Goal: Use online tool/utility: Use online tool/utility

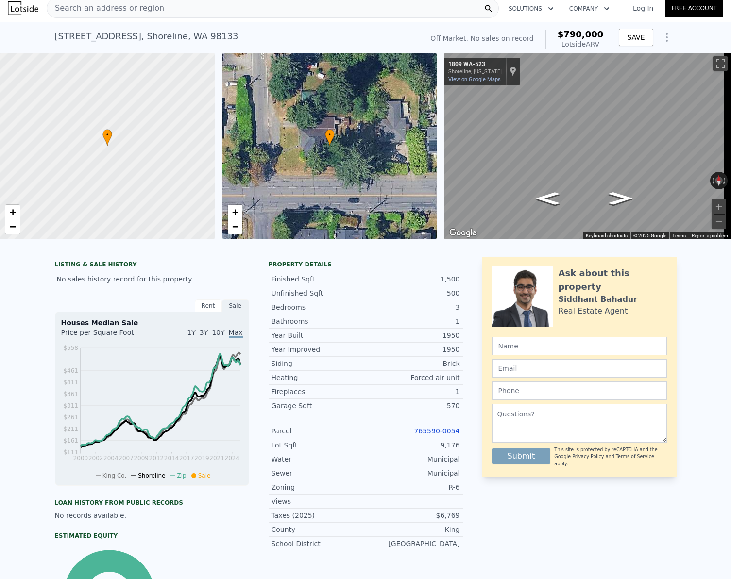
scroll to position [3, 0]
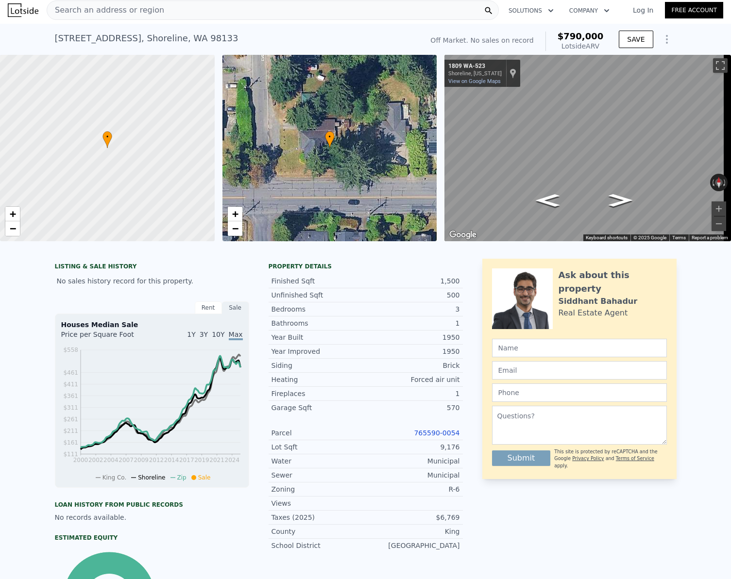
click at [154, 12] on div "Search an address or region" at bounding box center [273, 9] width 452 height 19
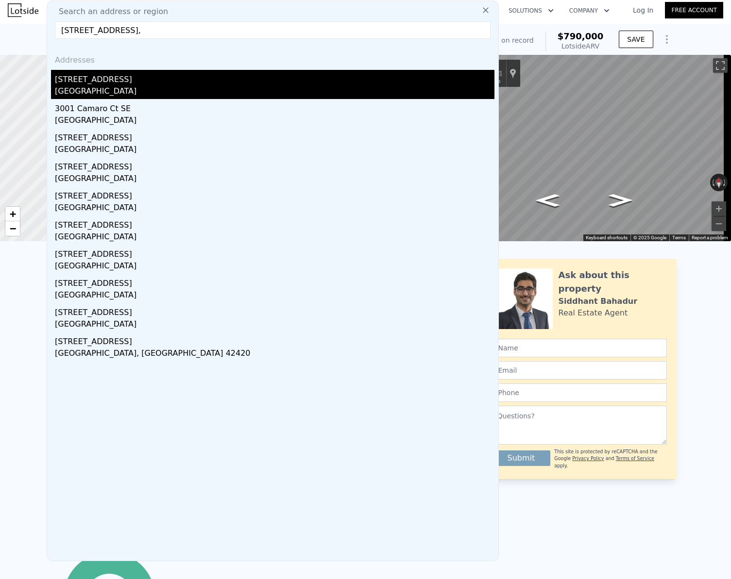
type input "[STREET_ADDRESS],"
click at [128, 80] on div "[STREET_ADDRESS]" at bounding box center [274, 78] width 439 height 16
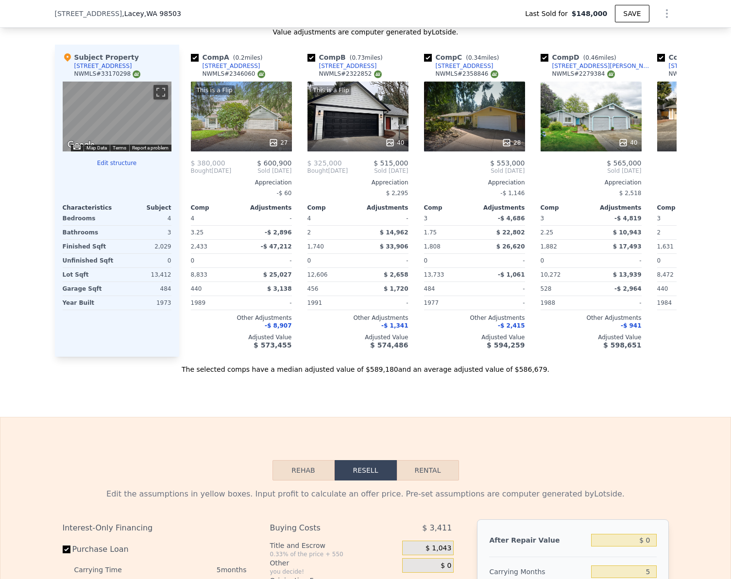
scroll to position [874, 0]
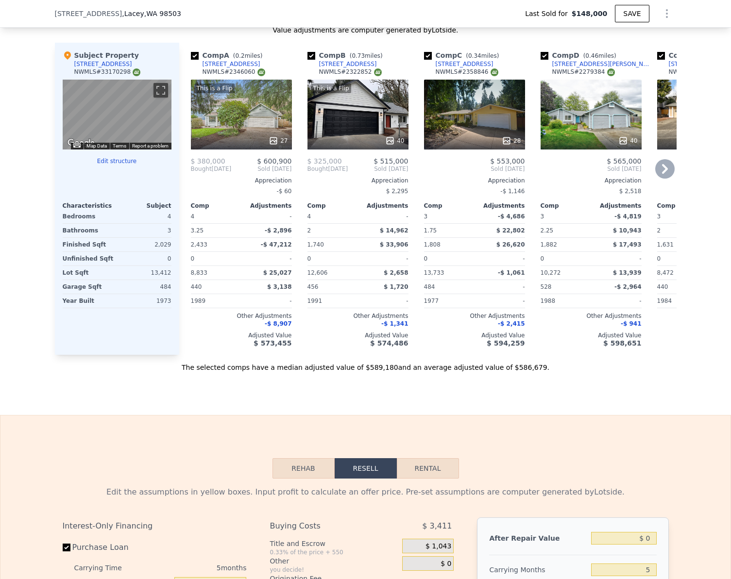
type input "$ 582,000"
type input "$ 379,559"
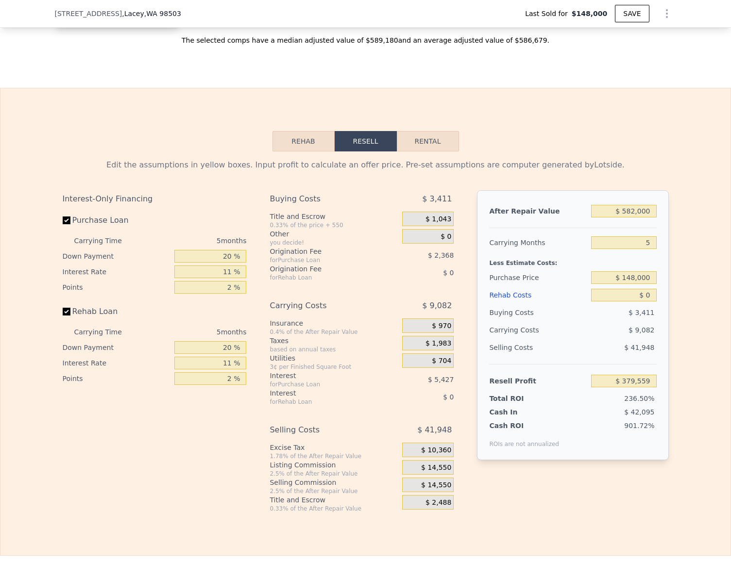
scroll to position [1214, 0]
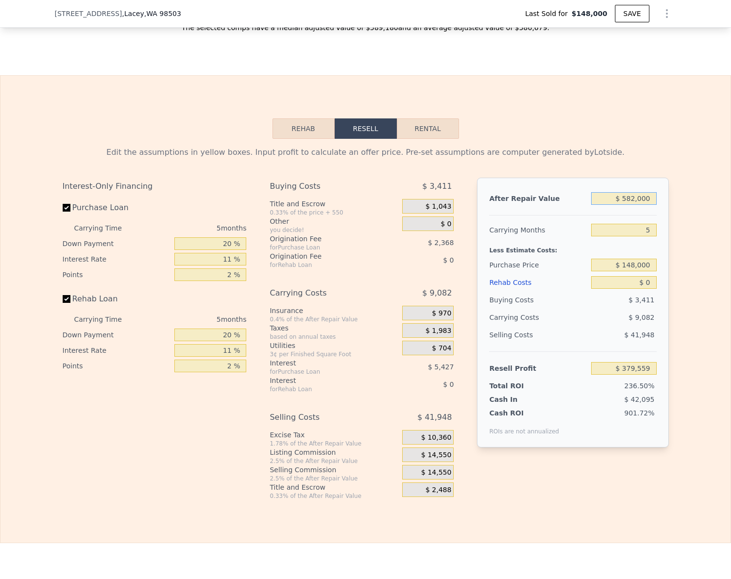
click at [642, 205] on input "$ 582,000" at bounding box center [623, 198] width 65 height 13
type input "$ 5"
type input "-$ 160,068"
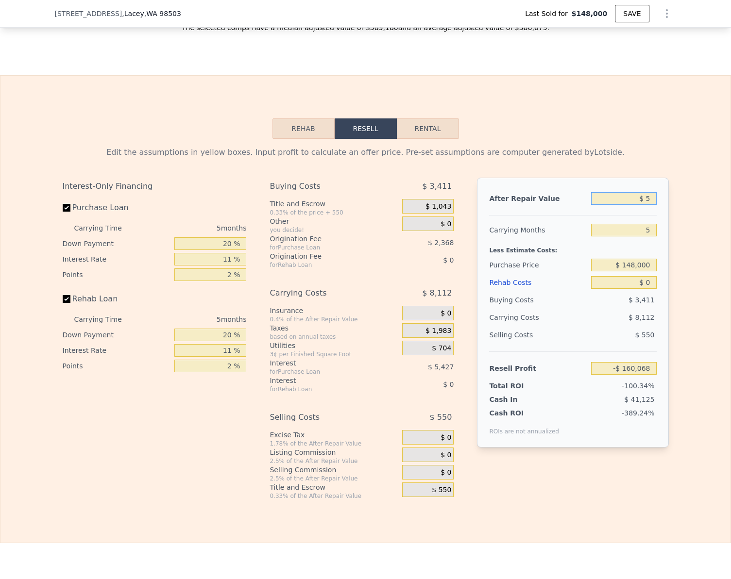
type input "$ 55"
type input "-$ 160,021"
type input "$ 557"
type input "-$ 159,557"
type input "$ 5,570"
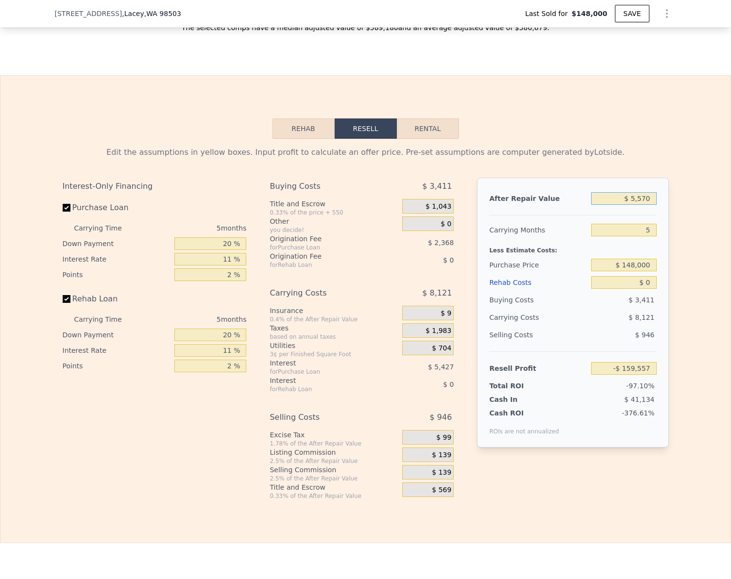
type input "-$ 154,908"
type input "$ 55,700"
type input "-$ 108,428"
type input "$ 557,000"
type input "$ 356,379"
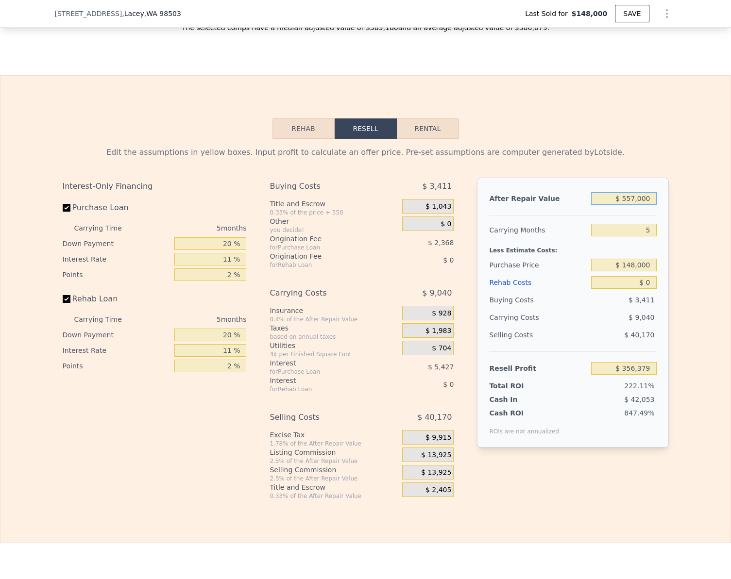
type input "$ 557,000"
click at [708, 422] on div "Edit the assumptions in yellow boxes. Input profit to calculate an offer price.…" at bounding box center [365, 319] width 730 height 361
click at [284, 139] on button "Rehab" at bounding box center [303, 128] width 62 height 20
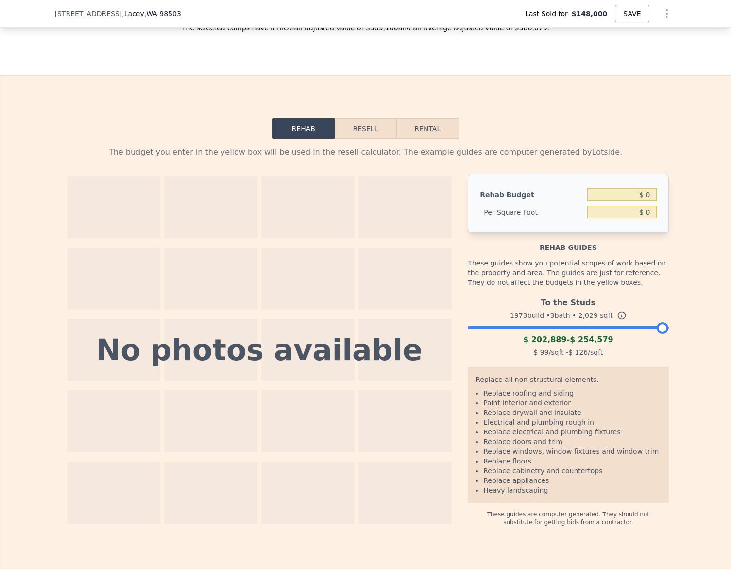
click at [468, 328] on div at bounding box center [568, 325] width 200 height 6
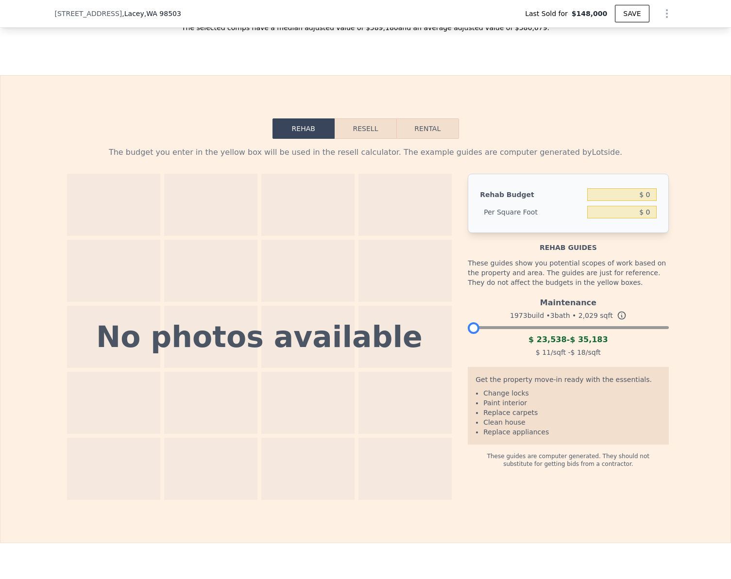
drag, startPoint x: 468, startPoint y: 343, endPoint x: 459, endPoint y: 343, distance: 9.2
click at [459, 343] on div "No photos available Rehab Budget $ 0 Per Square Foot $ 0 Rehab guides These gui…" at bounding box center [366, 337] width 606 height 326
click at [360, 139] on button "Resell" at bounding box center [365, 128] width 62 height 20
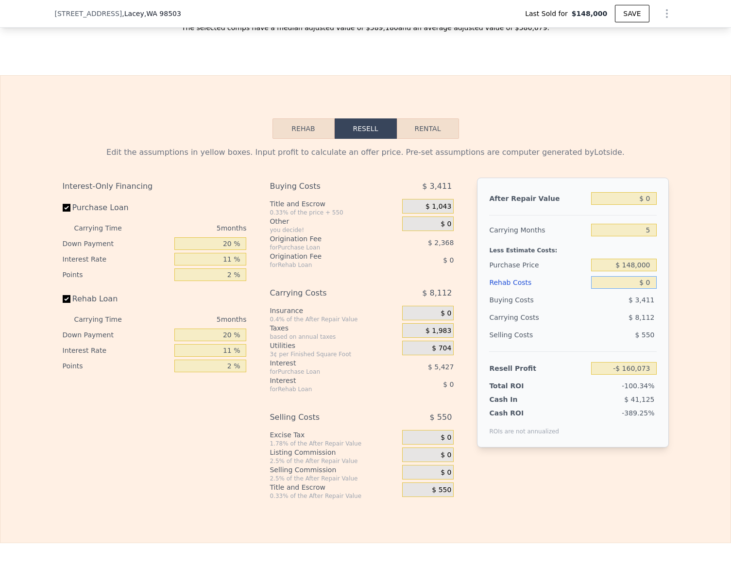
click at [637, 289] on input "$ 0" at bounding box center [623, 282] width 65 height 13
type input "$ 2"
type input "-$ 160,075"
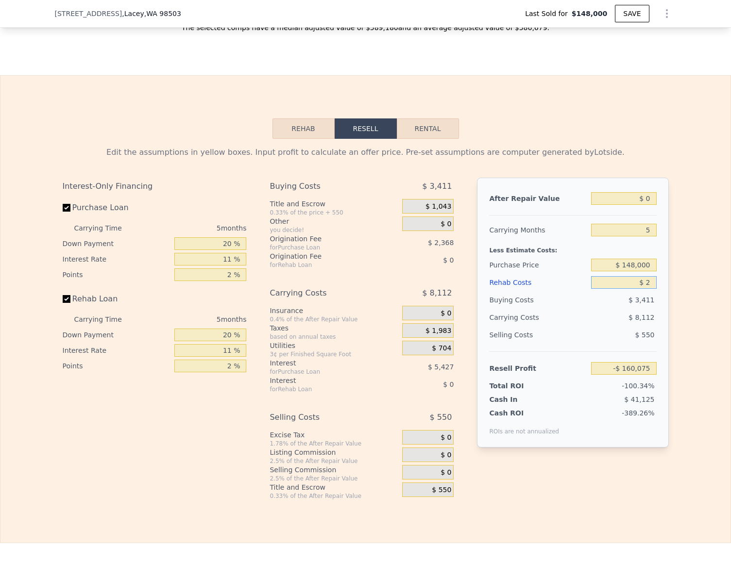
type input "$ 23"
type input "-$ 160,096"
type input "$ 230"
type input "-$ 160,317"
type input "$ 2,300"
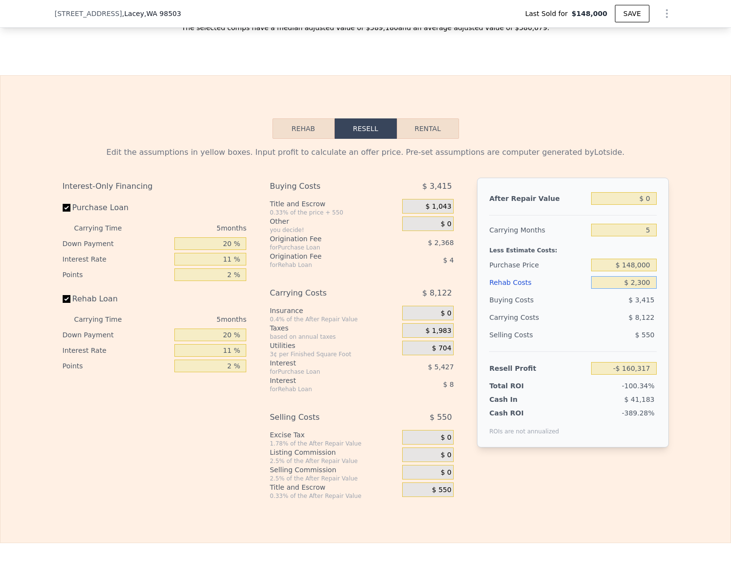
type input "-$ 162,495"
type input "$ 23,000"
type input "-$ 184,286"
type input "$ 23,000"
click at [647, 375] on input "-$ 184,286" at bounding box center [623, 368] width 65 height 13
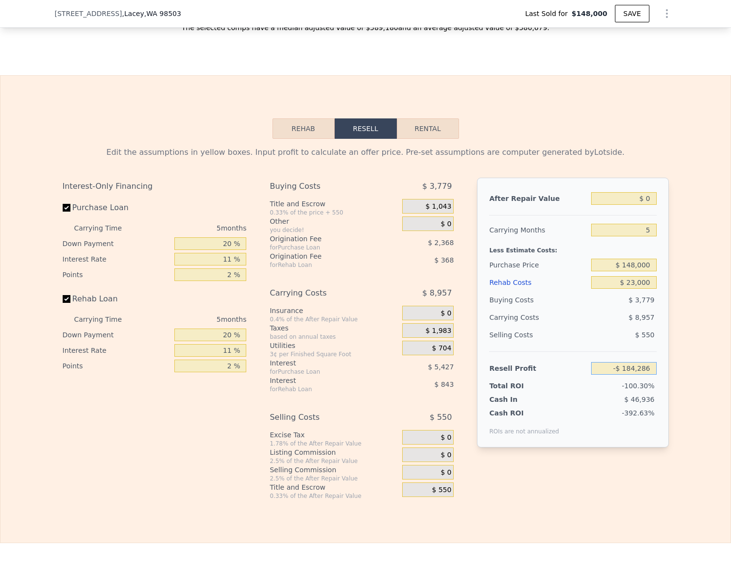
click at [647, 375] on input "-$ 184,286" at bounding box center [623, 368] width 65 height 13
type input "$ 45,000"
click at [66, 303] on input "Rehab Loan" at bounding box center [67, 299] width 8 height 8
checkbox input "false"
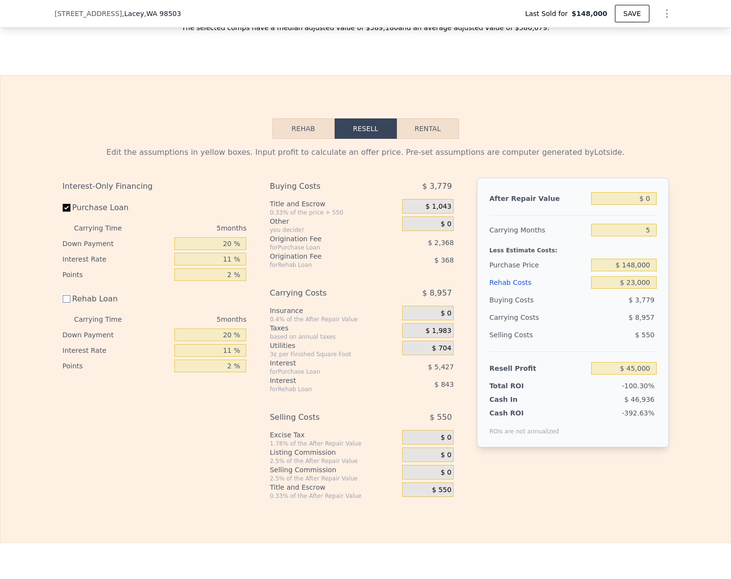
type input "-$ 69,129"
type input "$ 46,213"
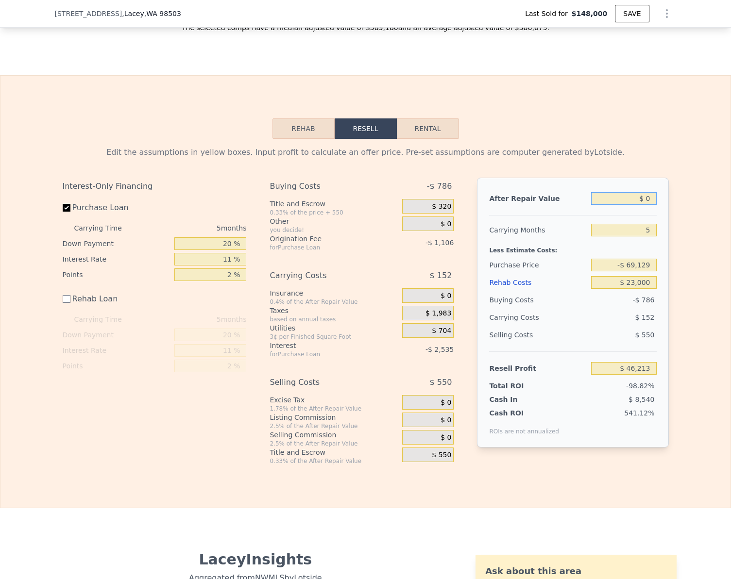
click at [644, 205] on input "$ 0" at bounding box center [623, 198] width 65 height 13
type input "$ 5"
type input "$ 46,218"
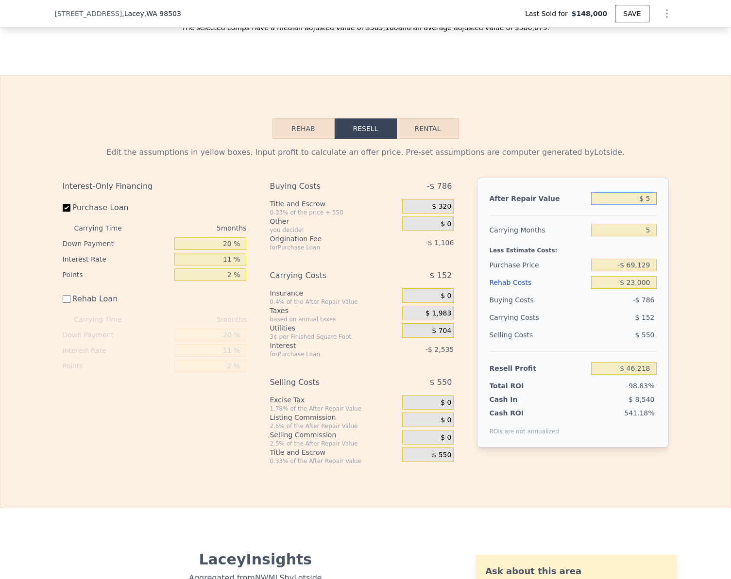
type input "$ 55"
type input "$ 46,265"
type input "$ 557"
type input "$ 46,729"
type input "$ 5,570"
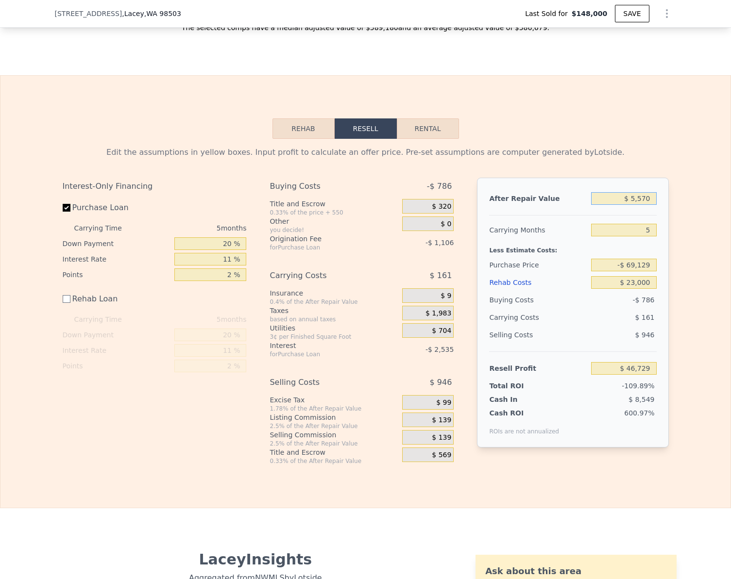
type input "$ 51,378"
type input "$ 557,000"
type input "$ 562,665"
type input "$ 557,000"
click at [676, 240] on div "Edit the assumptions in yellow boxes. Input profit to calculate an offer price.…" at bounding box center [365, 302] width 730 height 326
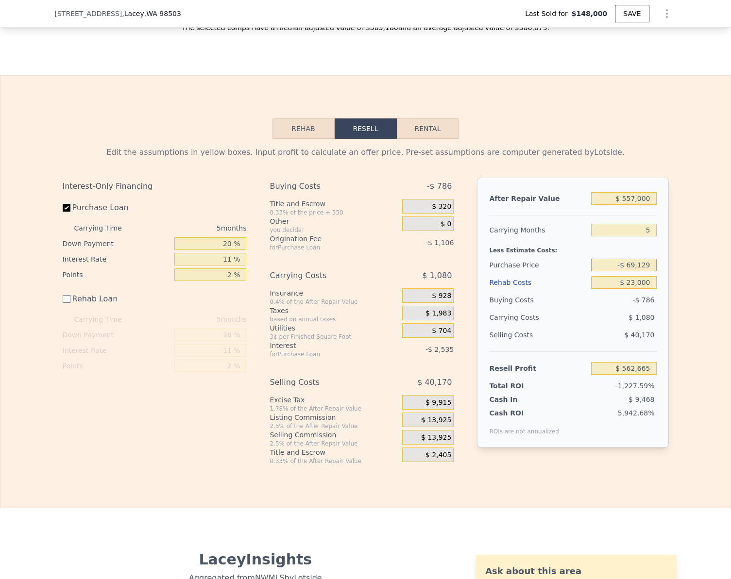
click at [635, 271] on input "-$ 69,129" at bounding box center [623, 265] width 65 height 13
click at [646, 375] on input "$ 562,665" at bounding box center [623, 368] width 65 height 13
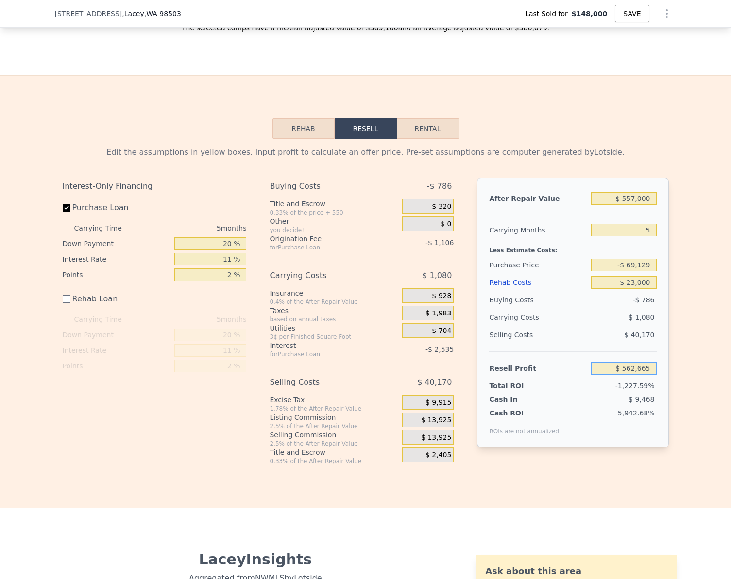
click at [646, 375] on input "$ 562,665" at bounding box center [623, 368] width 65 height 13
type input "$ 45,000"
click at [692, 367] on div "Edit the assumptions in yellow boxes. Input profit to calculate an offer price.…" at bounding box center [365, 302] width 730 height 326
type input "$ 421,086"
checkbox input "true"
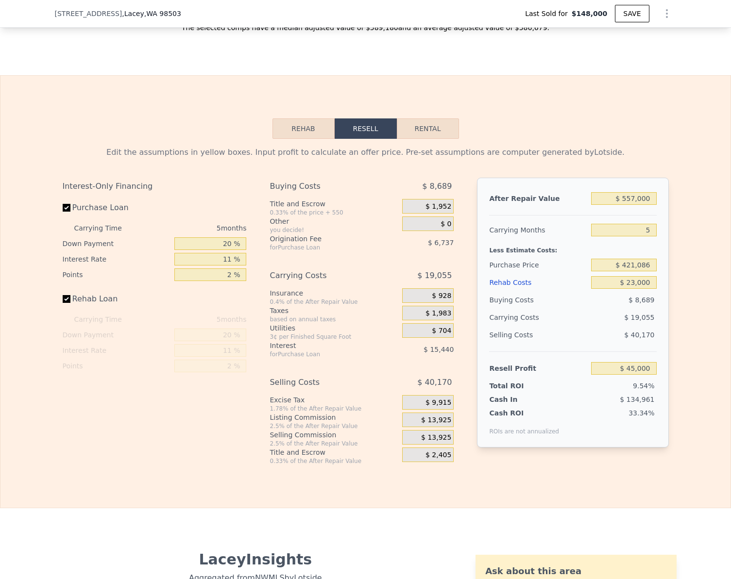
type input "$ 582,000"
type input "$ 0"
type input "$ 379,559"
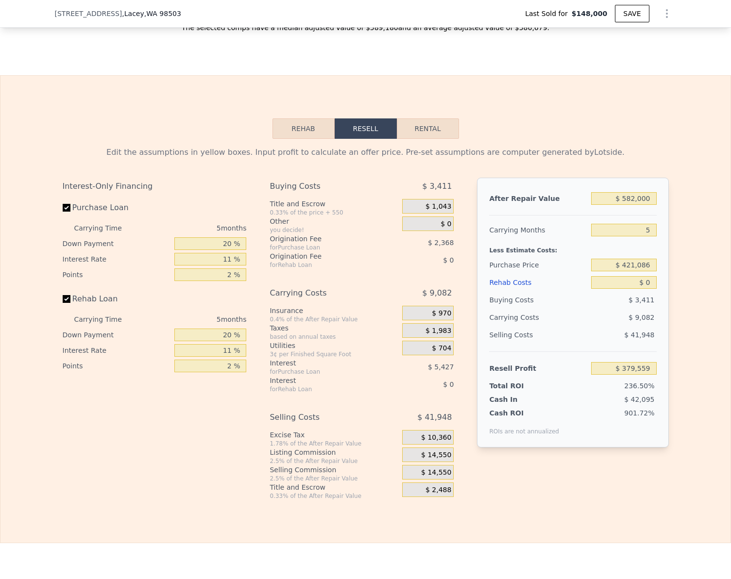
click at [655, 209] on div "After Repair Value $ 582,000 Carrying Months 5 Less Estimate Costs: Purchase Pr…" at bounding box center [572, 313] width 191 height 270
click at [648, 205] on input "$ 582,000" at bounding box center [623, 198] width 65 height 13
type input "$ 6"
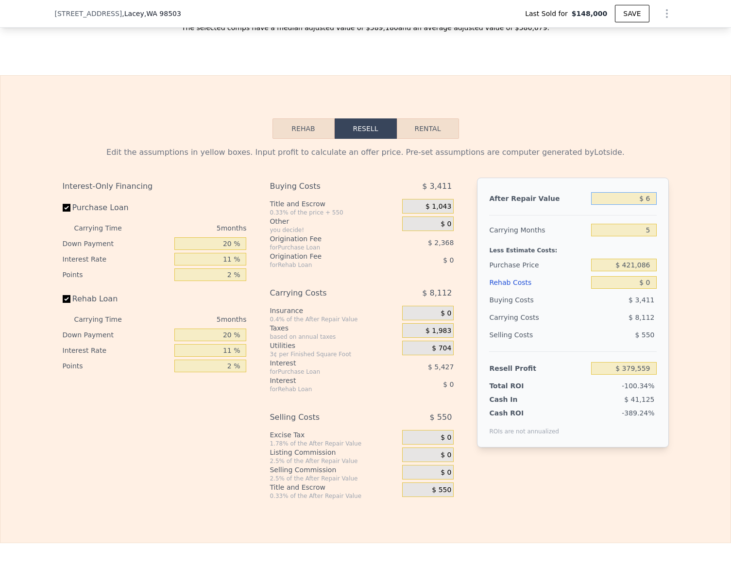
type input "-$ 160,067"
type input "$ 620"
type input "-$ 159,499"
type input "$ 6,200"
type input "-$ 154,324"
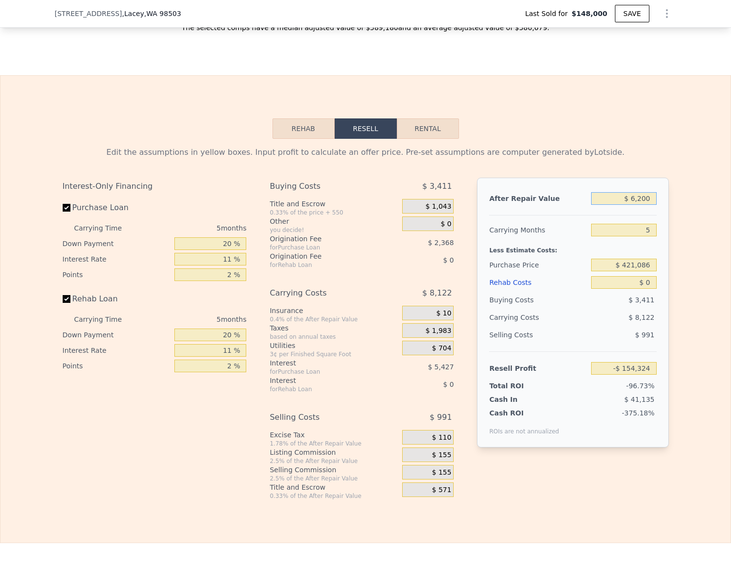
type input "$ 62,000"
type input "-$ 102,586"
type input "$ 620,000"
type input "$ 414,793"
type input "$ 620,000"
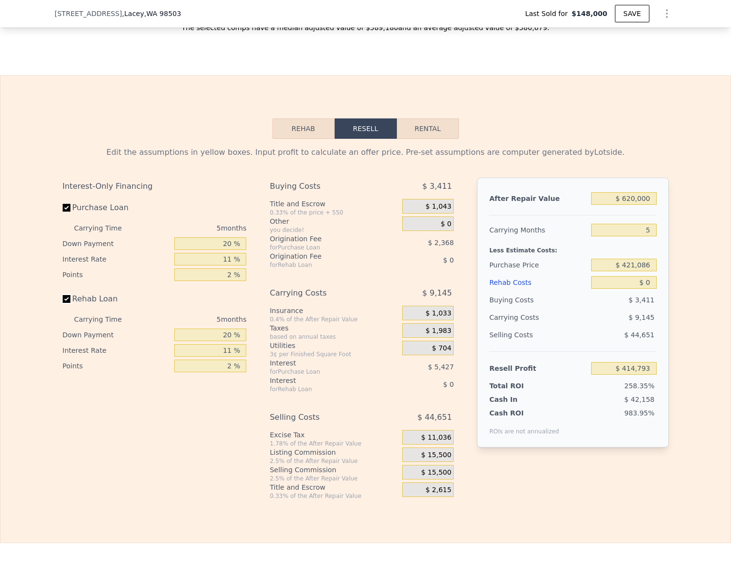
click at [63, 303] on input "Rehab Loan" at bounding box center [67, 299] width 8 height 8
checkbox input "false"
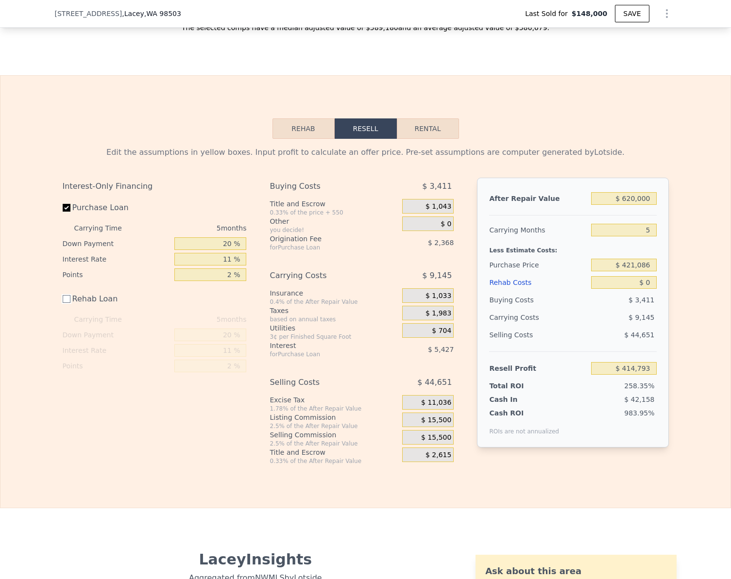
click at [284, 139] on button "Rehab" at bounding box center [303, 128] width 62 height 20
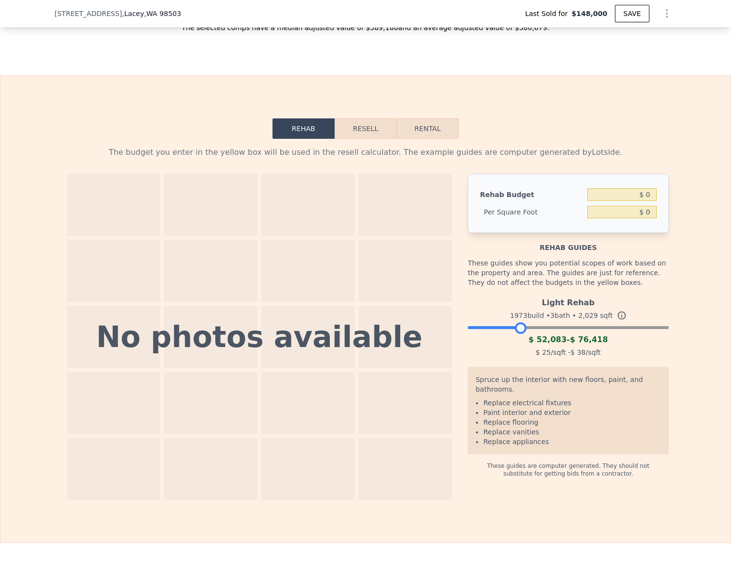
click at [517, 328] on div at bounding box center [568, 325] width 200 height 6
click at [365, 139] on button "Resell" at bounding box center [365, 128] width 62 height 20
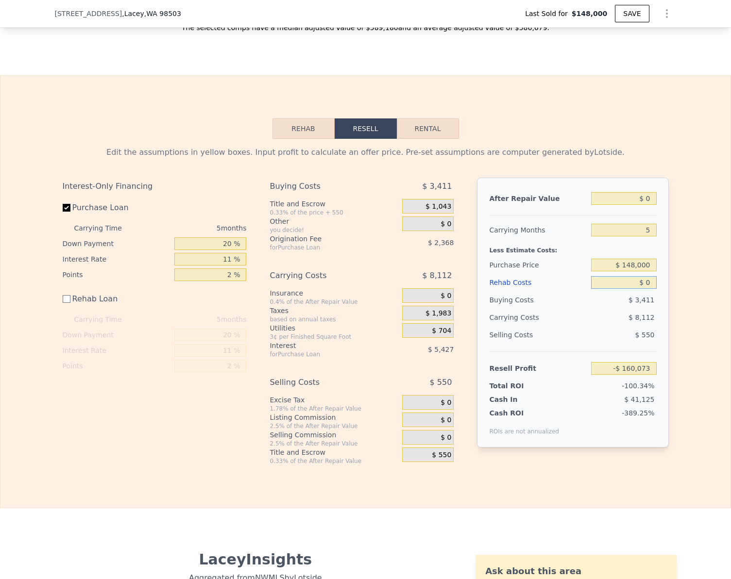
click at [650, 289] on input "$ 0" at bounding box center [623, 282] width 65 height 13
click at [645, 205] on input "$ 0" at bounding box center [623, 198] width 65 height 13
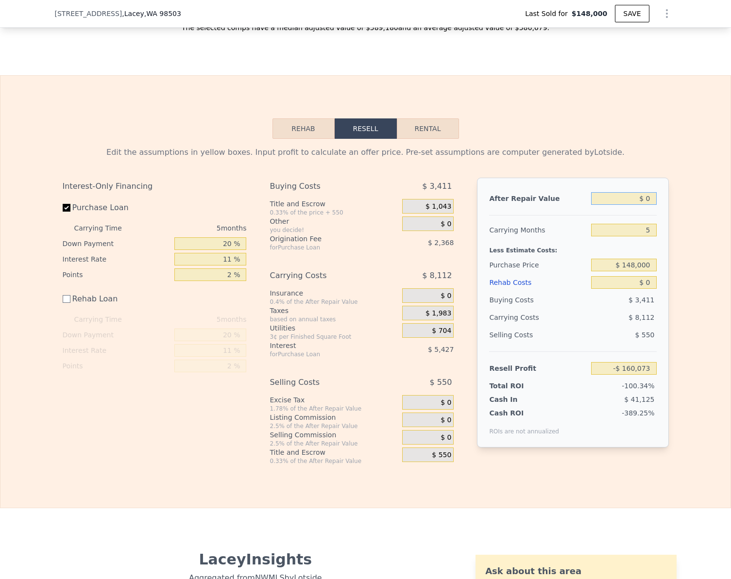
type input "$ 6"
type input "-$ 160,067"
type input "$ 620"
type input "-$ 159,499"
type input "$ 6,200"
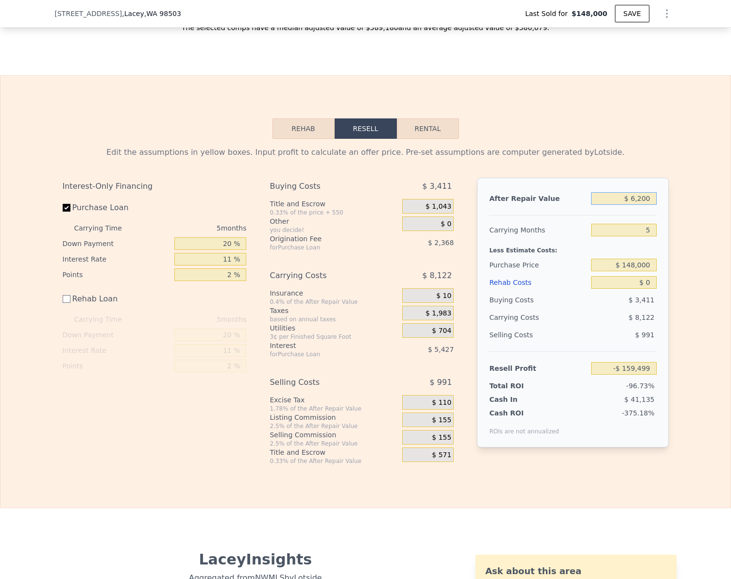
type input "-$ 154,324"
type input "$ 62,000"
type input "-$ 102,586"
type input "$ 620,000"
type input "$ 414,793"
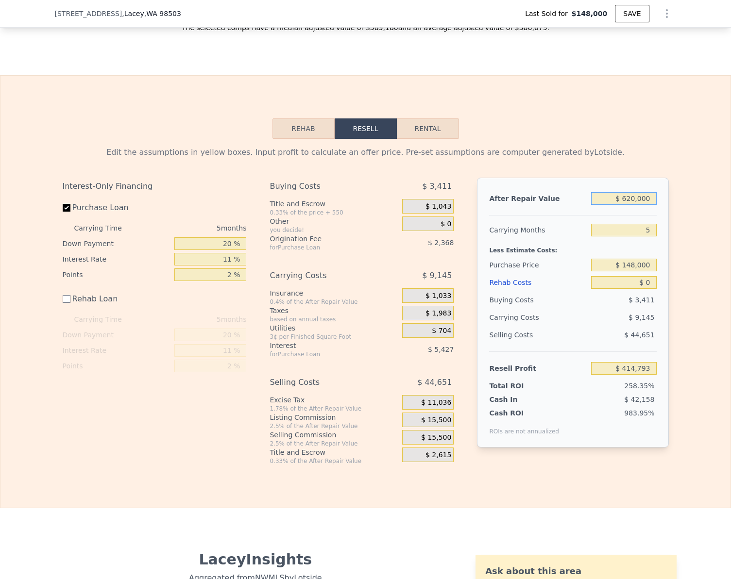
type input "$ 620,000"
click at [645, 289] on input "$ 0" at bounding box center [623, 282] width 65 height 13
checkbox input "true"
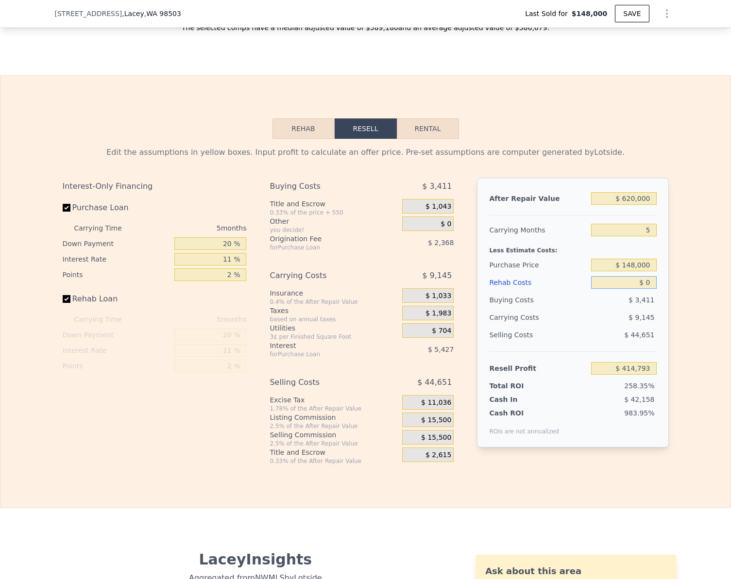
type input "$ 582,000"
type input "$ 379,559"
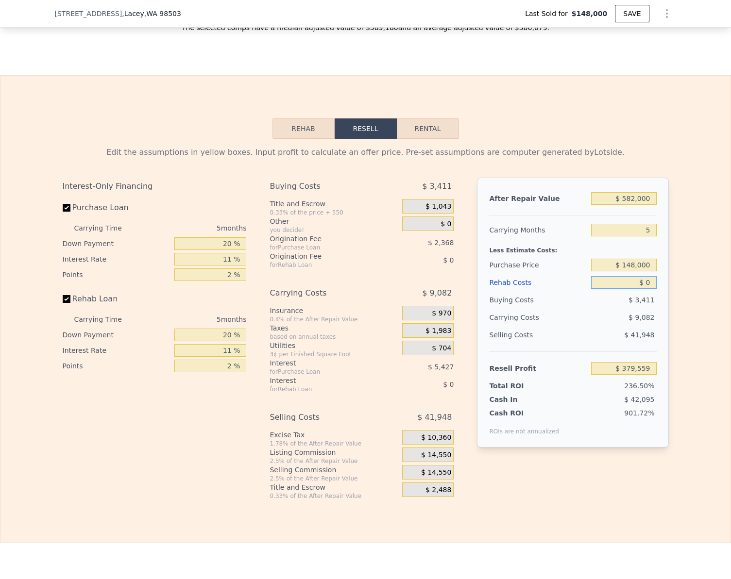
type input "$ 7"
type input "$ 379,552"
type input "$ 75"
type input "$ 379,478"
type input "$ 7,500"
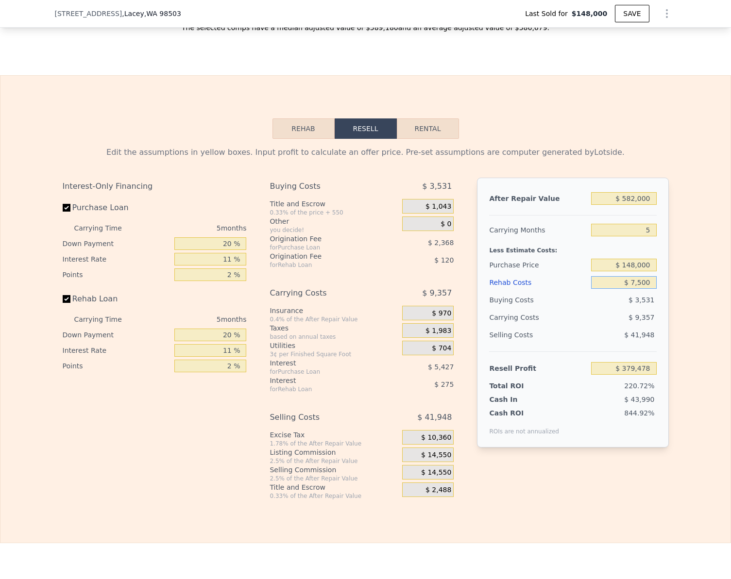
type input "$ 371,664"
type input "$ 75,000"
type input "$ 300,609"
type input "$ 75,000"
click at [63, 303] on input "Rehab Loan" at bounding box center [67, 299] width 8 height 8
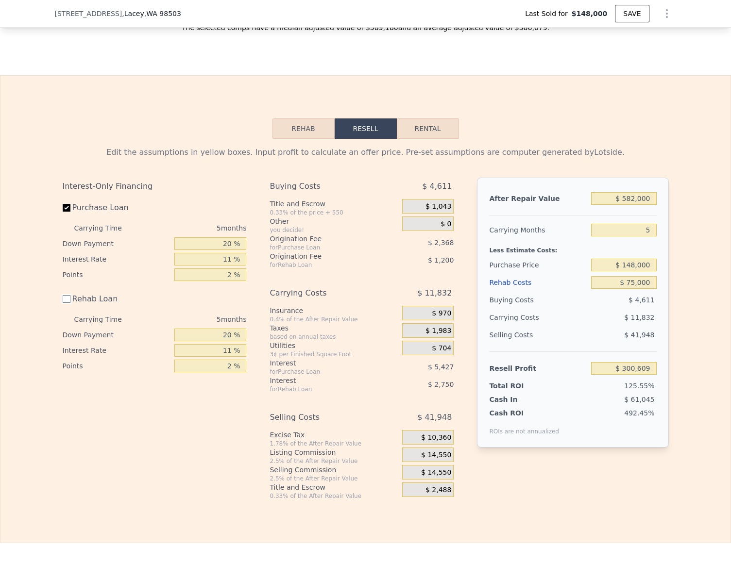
checkbox input "false"
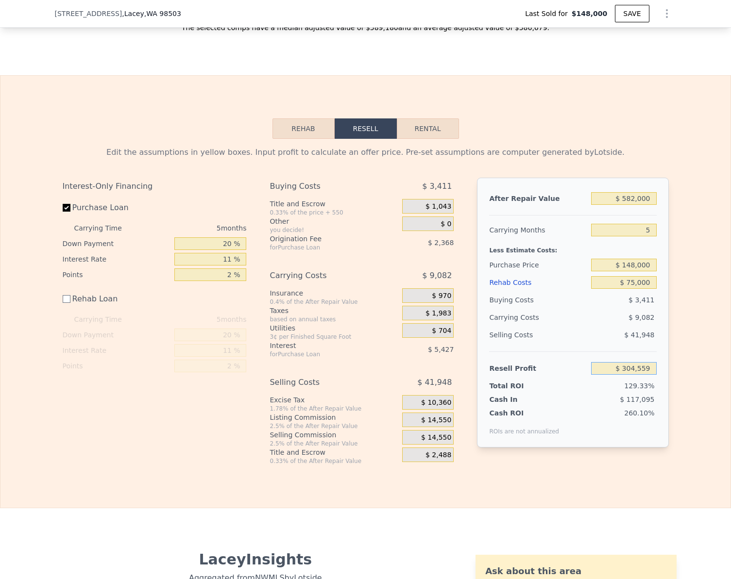
click at [643, 375] on input "$ 304,559" at bounding box center [623, 368] width 65 height 13
type input "$ 75,000"
click at [672, 364] on div "Edit the assumptions in yellow boxes. Input profit to calculate an offer price.…" at bounding box center [365, 302] width 730 height 326
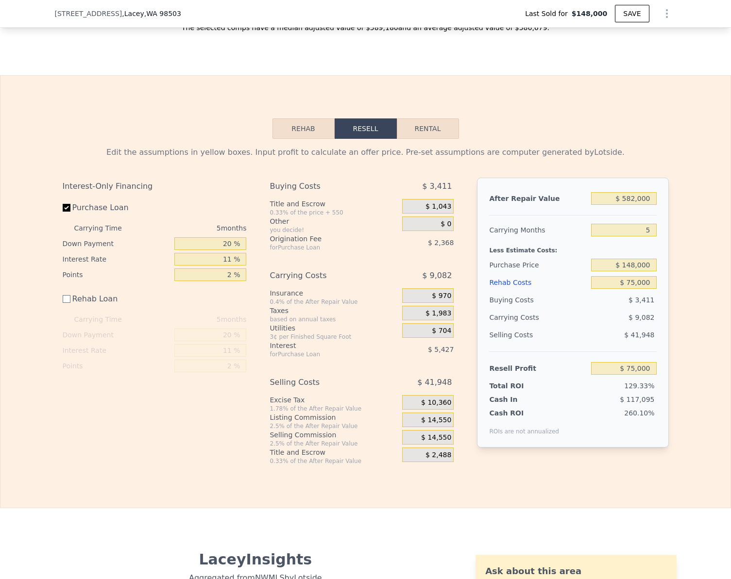
type input "$ 365,387"
type input "$ 74,995"
click at [648, 205] on input "$ 582,000" at bounding box center [623, 198] width 65 height 13
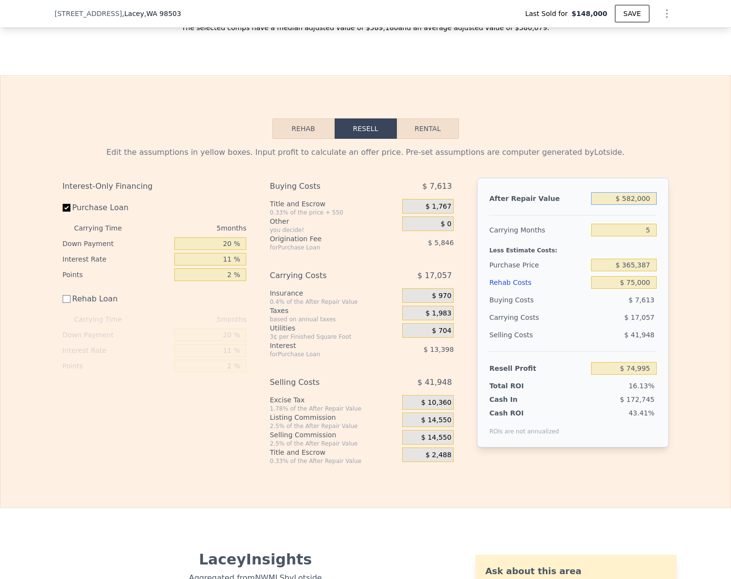
type input "$ 6"
type input "-$ 464,631"
type input "$ 62"
type input "-$ 464,580"
type input "$ 620"
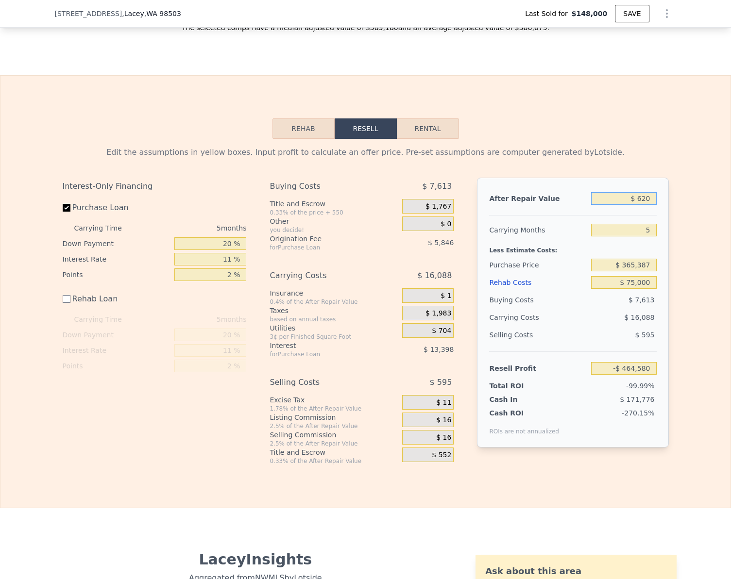
type input "-$ 464,063"
type input "$ 62,000"
type input "-$ 407,150"
type input "$ 620,000"
type input "$ 110,229"
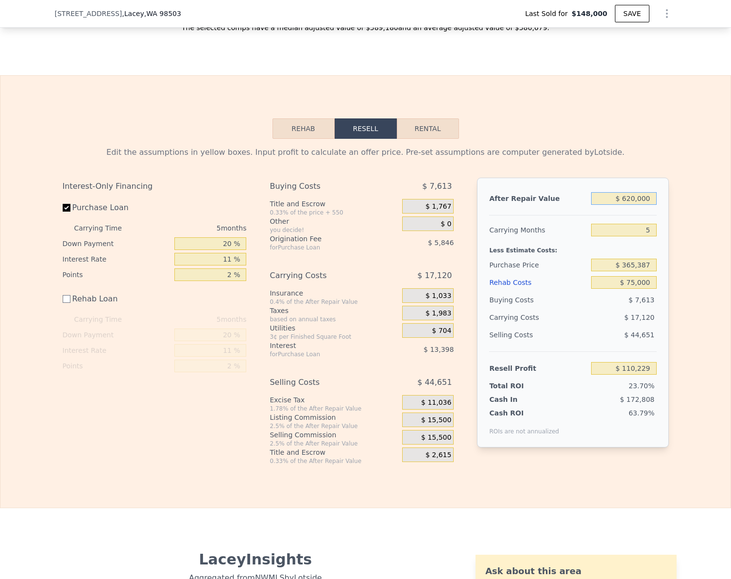
type input "$ 620,000"
click at [680, 220] on div "Edit the assumptions in yellow boxes. Input profit to calculate an offer price.…" at bounding box center [365, 302] width 730 height 326
click at [645, 375] on input "$ 110,229" at bounding box center [623, 368] width 65 height 13
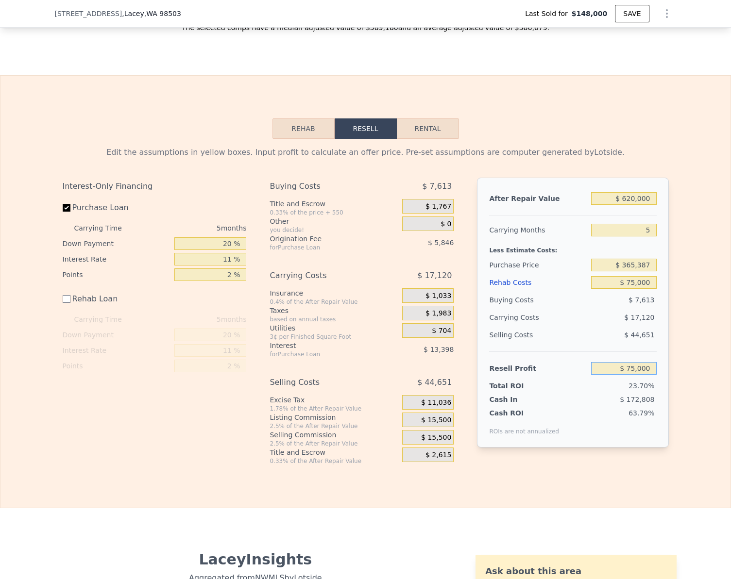
type input "$ 75,000"
click at [706, 379] on div "Edit the assumptions in yellow boxes. Input profit to calculate an offer price.…" at bounding box center [365, 302] width 730 height 326
type input "$ 398,751"
click at [646, 205] on input "$ 620,000" at bounding box center [623, 198] width 65 height 13
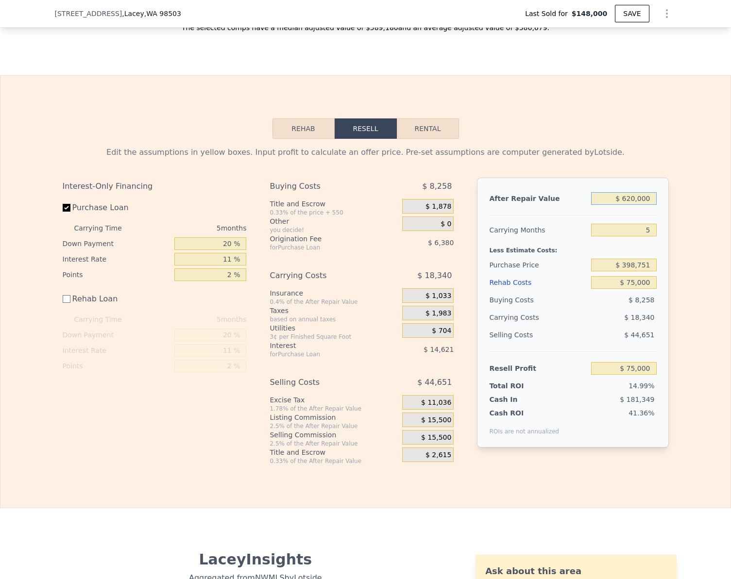
click at [646, 205] on input "$ 620,000" at bounding box center [623, 198] width 65 height 13
type input "$ 558"
type input "-$ 499,349"
type input "$ 55,800"
type input "-$ 494,693"
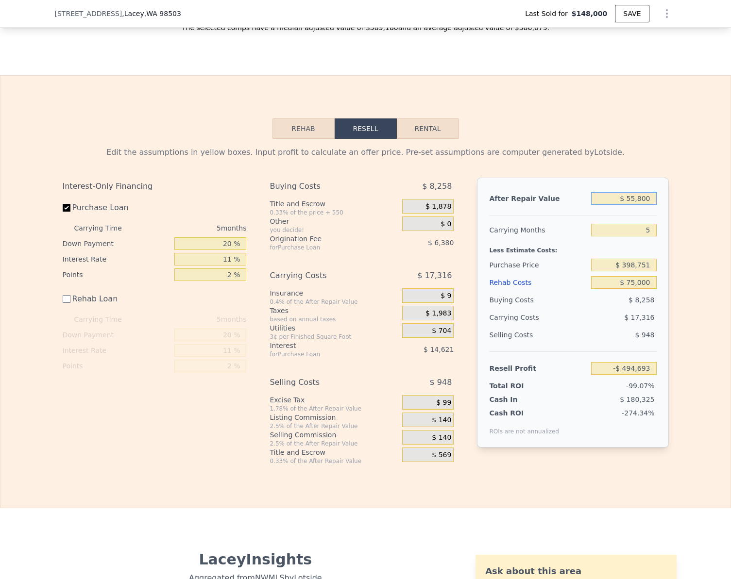
type input "$ 558,000"
type input "$ 17,514"
type input "$ 558,000"
click at [315, 155] on div "Edit the assumptions in yellow boxes. Input profit to calculate an offer price.…" at bounding box center [365, 302] width 621 height 326
click at [311, 139] on button "Rehab" at bounding box center [303, 128] width 62 height 20
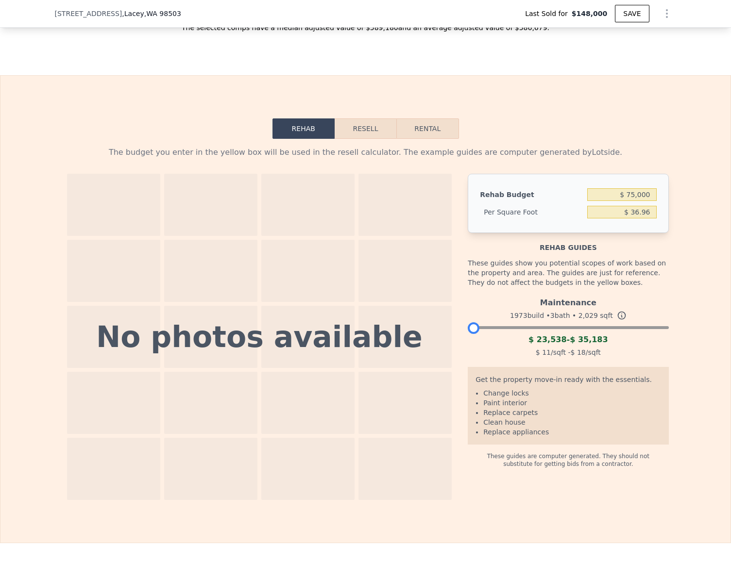
click at [468, 328] on div at bounding box center [568, 325] width 200 height 6
click at [361, 139] on button "Resell" at bounding box center [365, 128] width 62 height 20
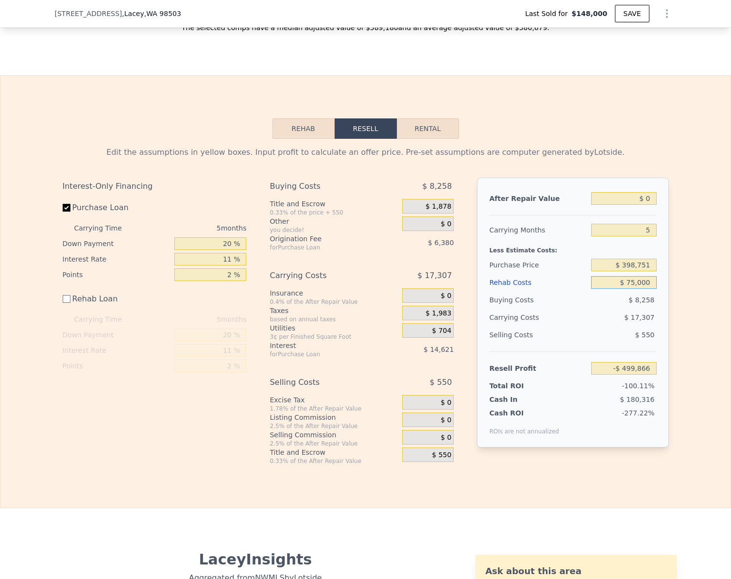
click at [648, 289] on input "$ 75,000" at bounding box center [623, 282] width 65 height 13
type input "$ 2"
type input "-$ 424,868"
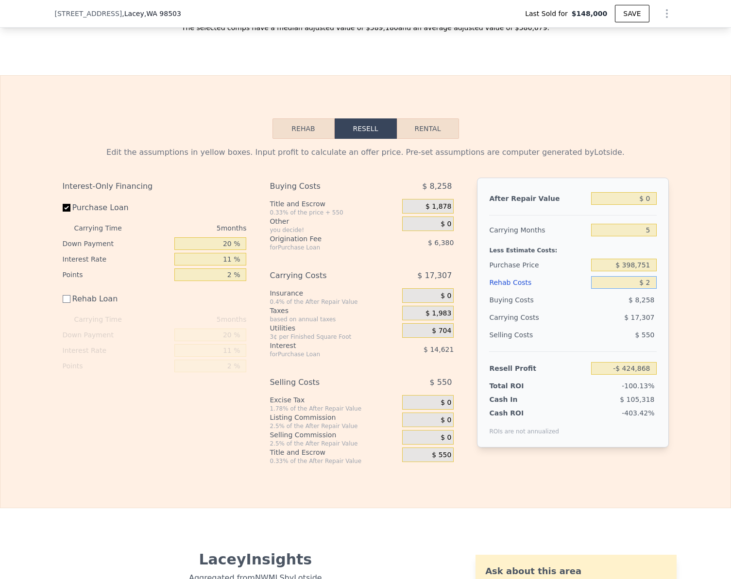
type input "$ 23"
type input "-$ 424,889"
type input "$ 230"
type input "-$ 425,096"
type input "$ 2,300"
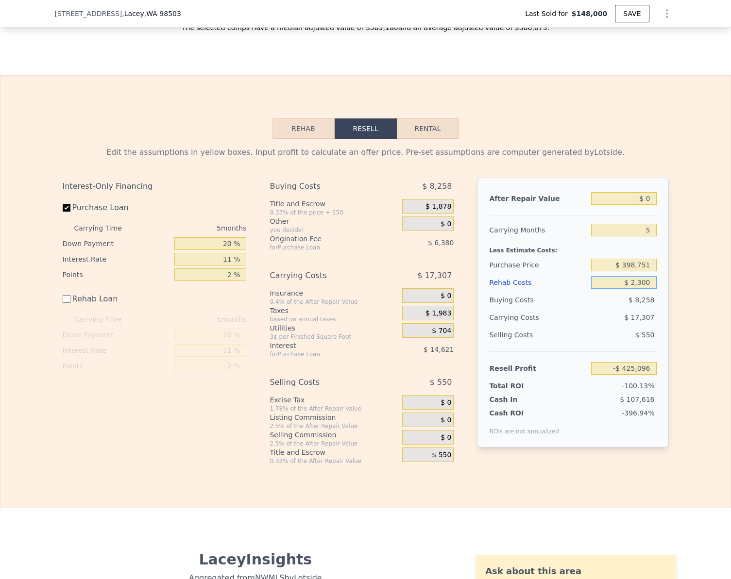
type input "-$ 427,166"
type input "$ 23,000"
type input "-$ 447,866"
type input "$ 23,000"
click at [686, 319] on div "Edit the assumptions in yellow boxes. Input profit to calculate an offer price.…" at bounding box center [365, 302] width 730 height 326
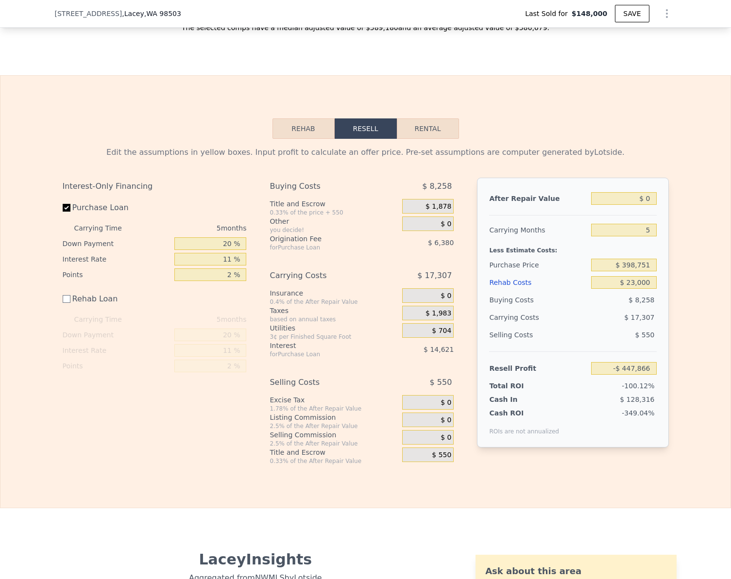
click at [683, 290] on div "Edit the assumptions in yellow boxes. Input profit to calculate an offer price.…" at bounding box center [365, 302] width 730 height 326
click at [643, 375] on input "-$ 447,866" at bounding box center [623, 368] width 65 height 13
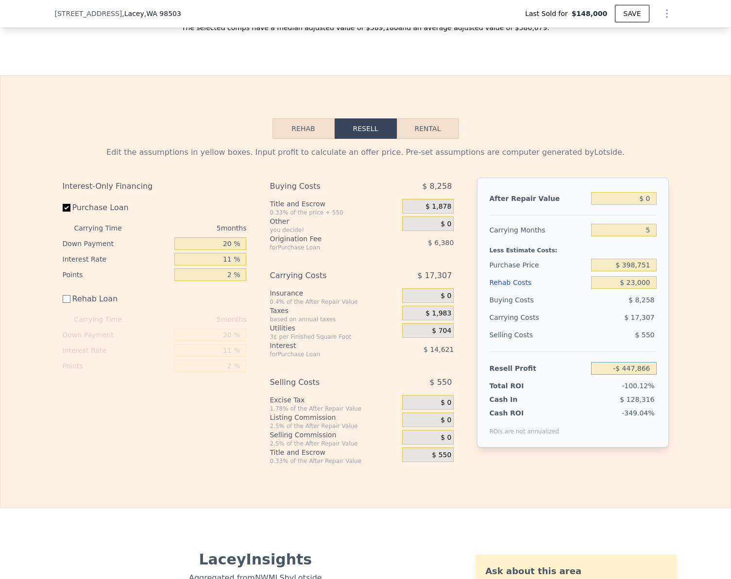
click at [643, 375] on input "-$ 447,866" at bounding box center [623, 368] width 65 height 13
type input "$ 45,000"
click at [683, 368] on div "Edit the assumptions in yellow boxes. Input profit to calculate an offer price.…" at bounding box center [365, 302] width 730 height 326
type input "-$ 67,978"
click at [645, 205] on input "$ 0" at bounding box center [623, 198] width 65 height 13
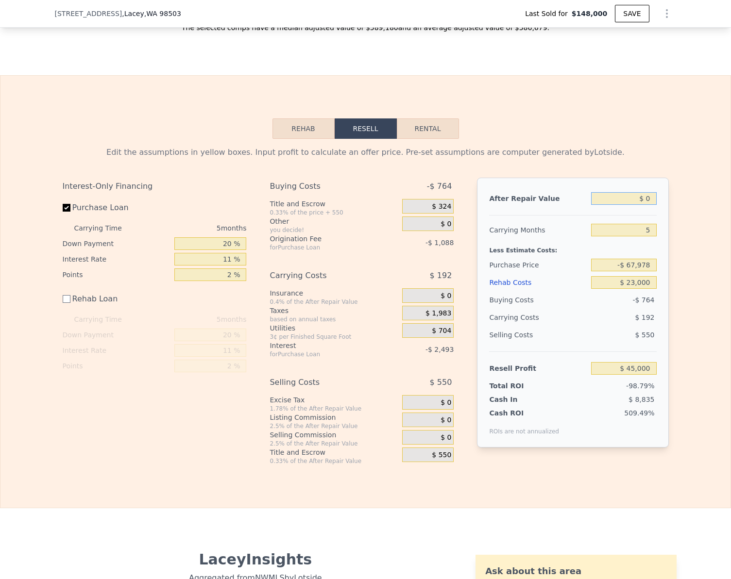
click at [645, 205] on input "$ 0" at bounding box center [623, 198] width 65 height 13
type input "$ 5"
type input "$ 45,005"
type input "$ 55"
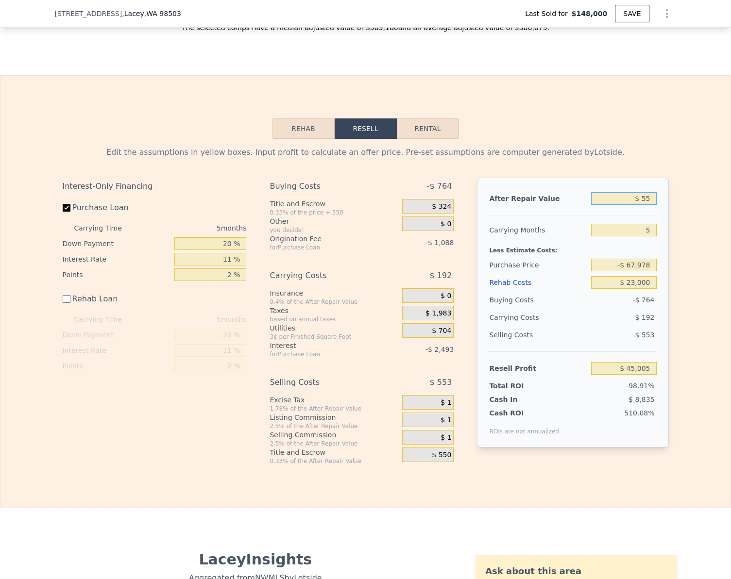
type input "$ 45,052"
type input "$ 558"
type input "$ 45,517"
type input "$ 5,580"
type input "$ 50,173"
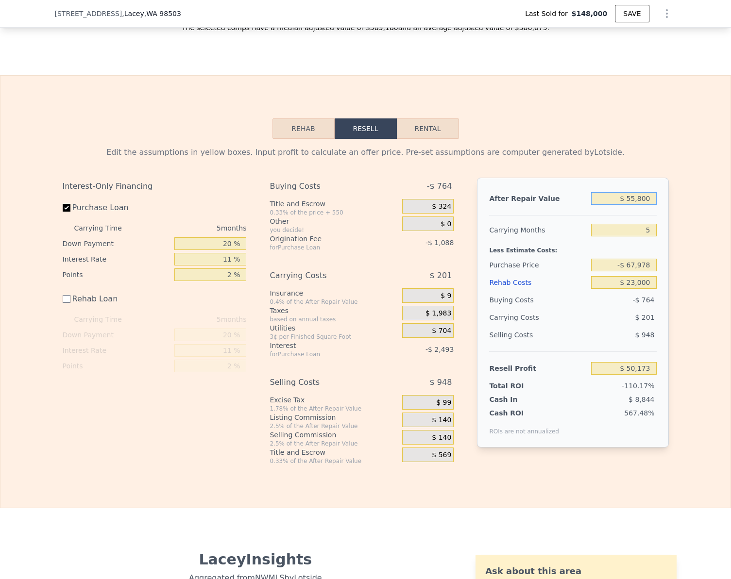
type input "$ 558,000"
type input "$ 562,380"
type input "$ 558,000"
click at [675, 240] on div "Edit the assumptions in yellow boxes. Input profit to calculate an offer price.…" at bounding box center [365, 302] width 730 height 326
click at [645, 375] on input "$ 562,380" at bounding box center [623, 368] width 65 height 13
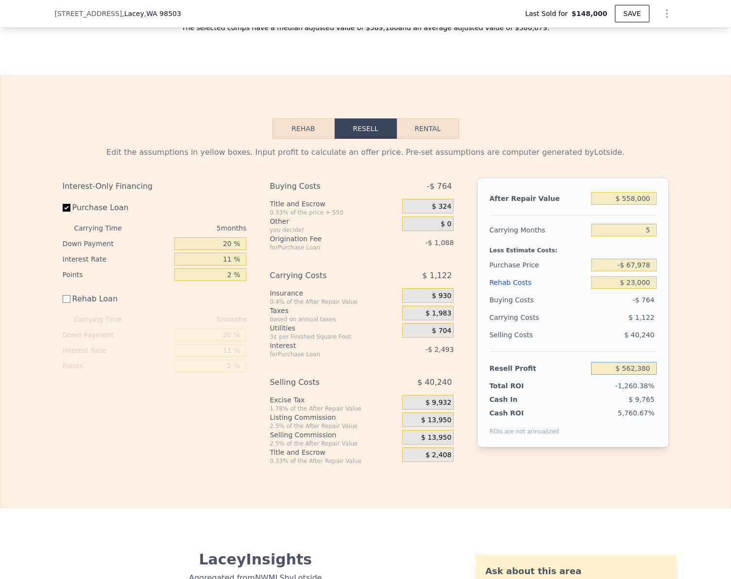
click at [645, 375] on input "$ 562,380" at bounding box center [623, 368] width 65 height 13
type input "$ 45,000"
click at [691, 369] on div "Edit the assumptions in yellow boxes. Input profit to calculate an offer price.…" at bounding box center [365, 302] width 730 height 326
type input "$ 421,967"
